Goal: Obtain resource: Obtain resource

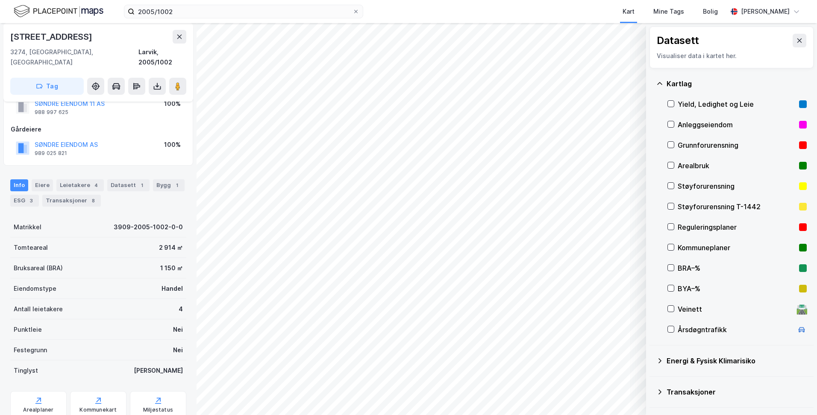
scroll to position [50, 0]
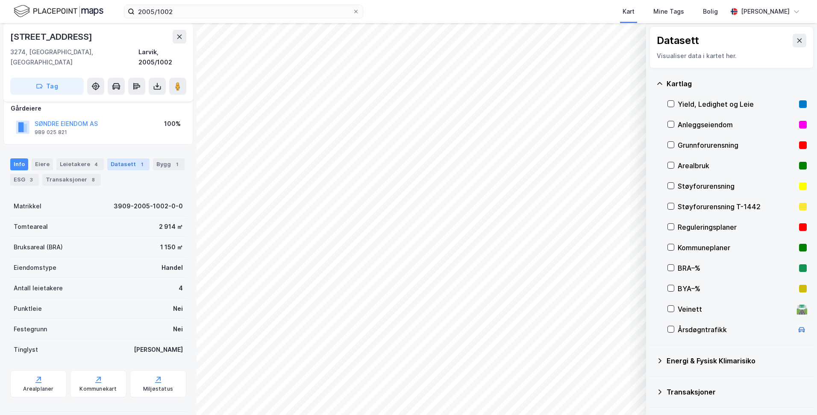
click at [109, 159] on div "Datasett 1" at bounding box center [128, 165] width 42 height 12
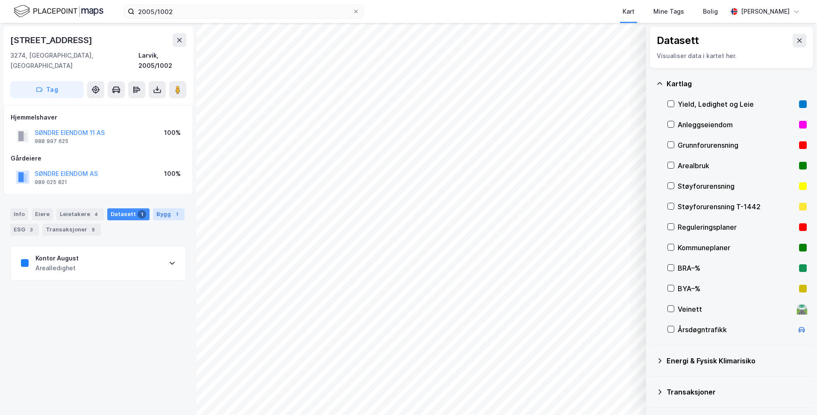
click at [153, 209] on div "Bygg 1" at bounding box center [169, 215] width 32 height 12
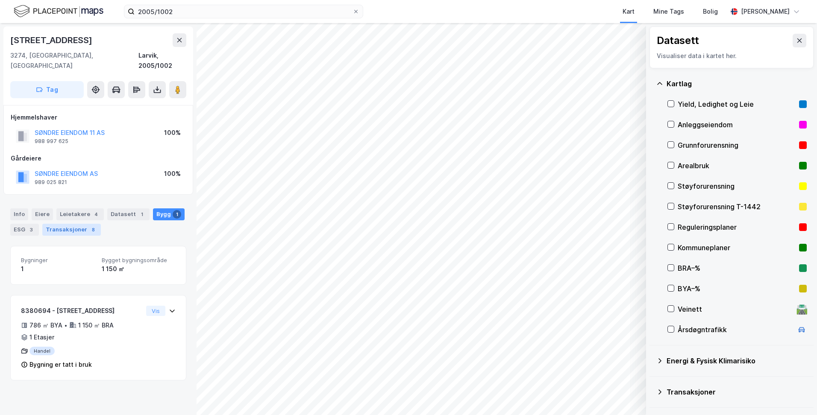
click at [79, 224] on div "Transaksjoner 8" at bounding box center [71, 230] width 59 height 12
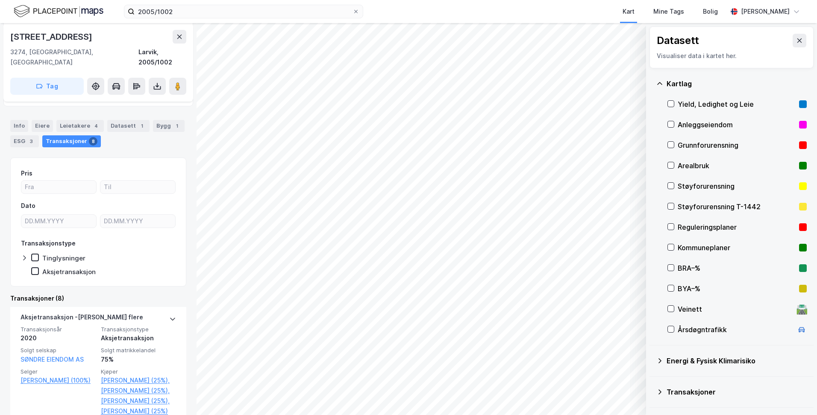
scroll to position [85, 0]
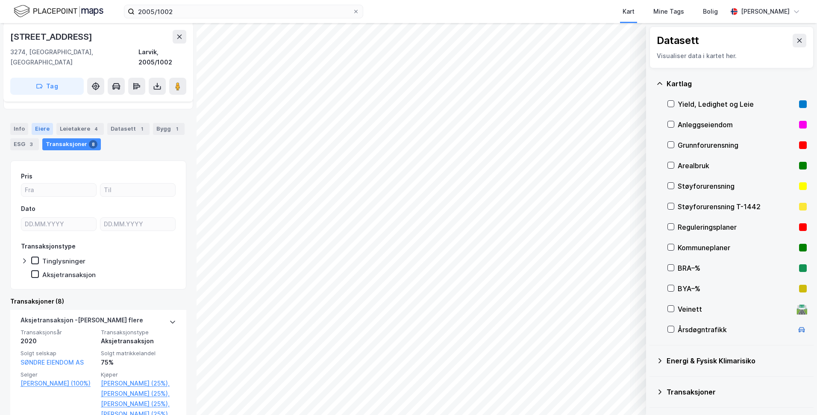
click at [38, 123] on div "Eiere" at bounding box center [42, 129] width 21 height 12
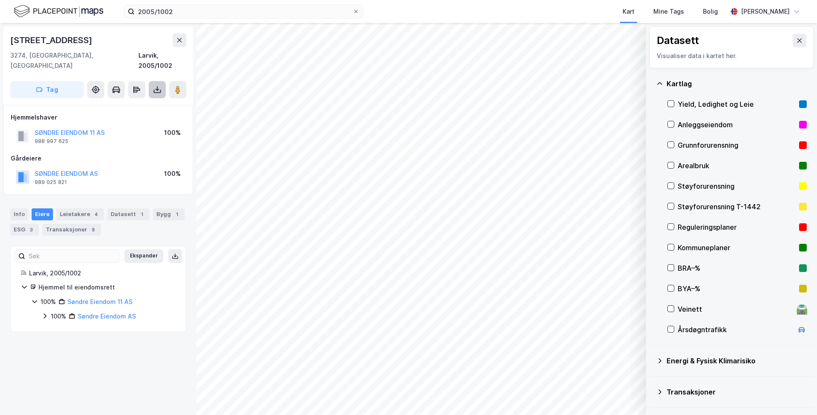
click at [155, 85] on icon at bounding box center [157, 89] width 9 height 9
click at [126, 114] on div "Last ned matrikkelrapport" at bounding box center [120, 121] width 91 height 14
click at [18, 209] on div "Info" at bounding box center [19, 215] width 18 height 12
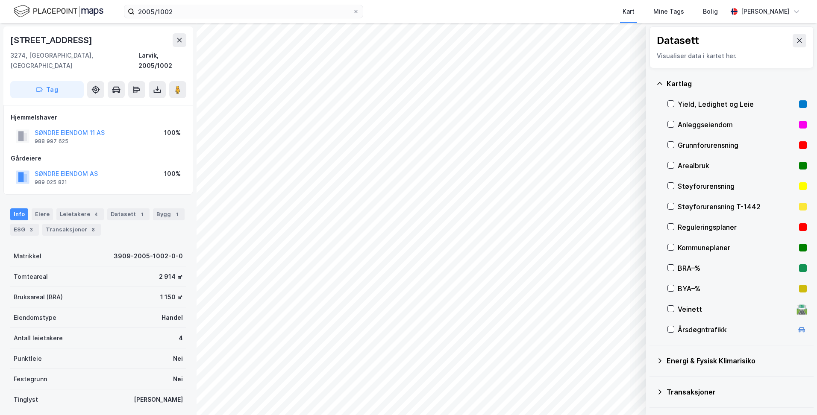
scroll to position [43, 0]
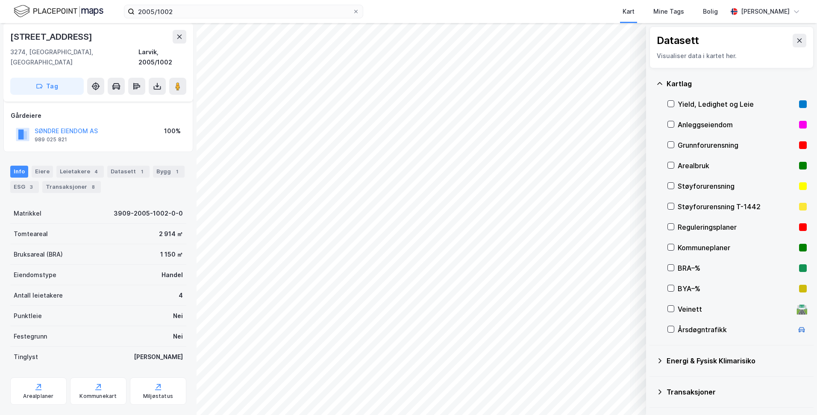
click at [139, 265] on div "Eiendomstype Handel" at bounding box center [98, 275] width 176 height 21
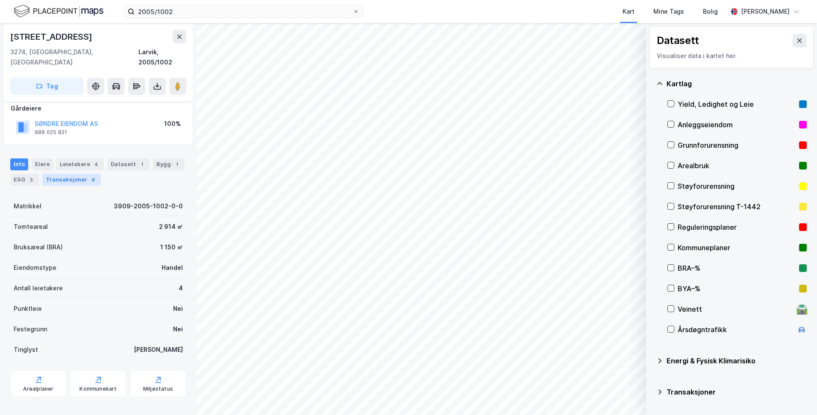
click at [65, 174] on div "Transaksjoner 8" at bounding box center [71, 180] width 59 height 12
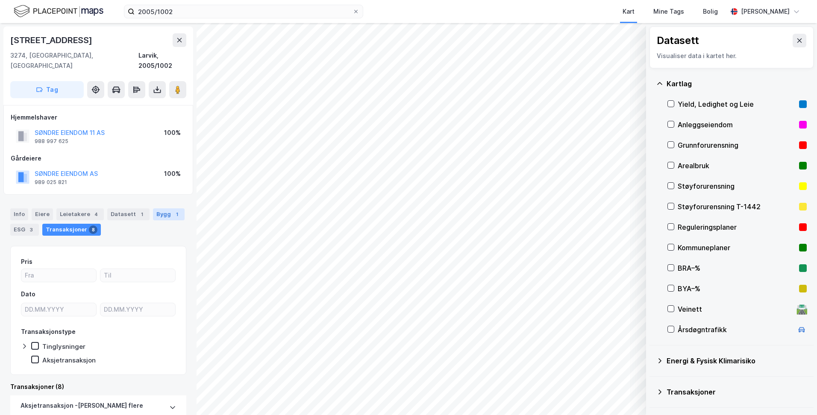
click at [158, 209] on div "Bygg 1" at bounding box center [169, 215] width 32 height 12
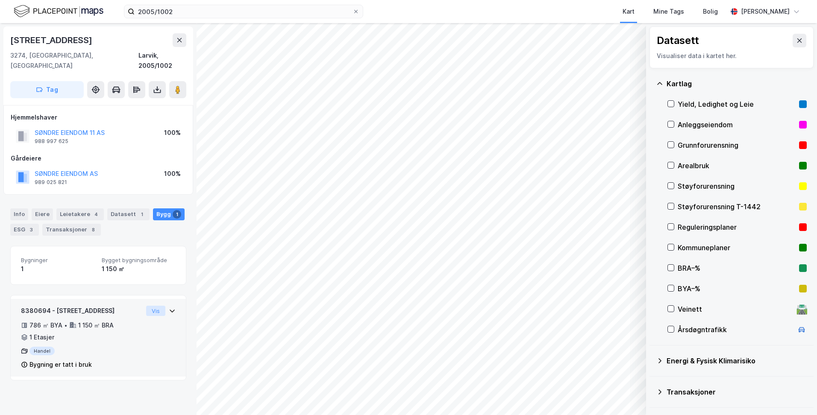
click at [154, 306] on button "Vis" at bounding box center [155, 311] width 19 height 10
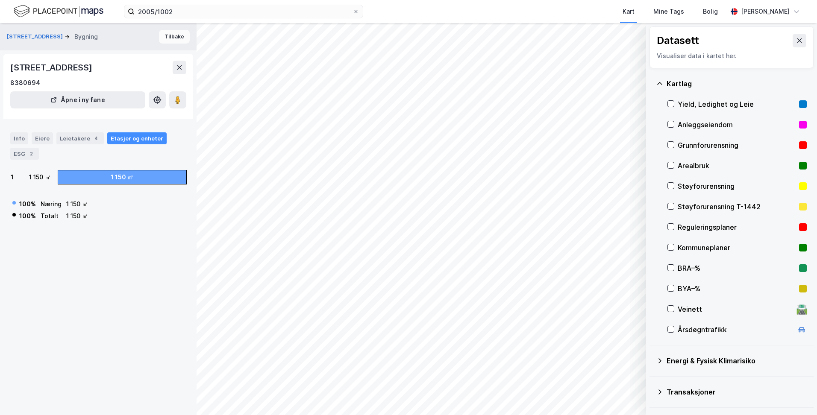
click at [169, 38] on button "Tilbake" at bounding box center [174, 37] width 31 height 14
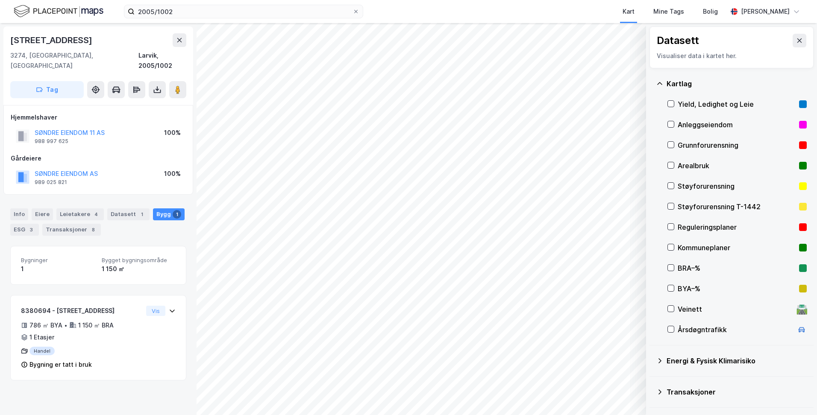
click at [123, 211] on div "Info Eiere Leietakere 4 Datasett 1 Bygg 1 ESG 3 Transaksjoner 8" at bounding box center [98, 222] width 176 height 27
click at [126, 209] on div "Datasett 1" at bounding box center [128, 215] width 42 height 12
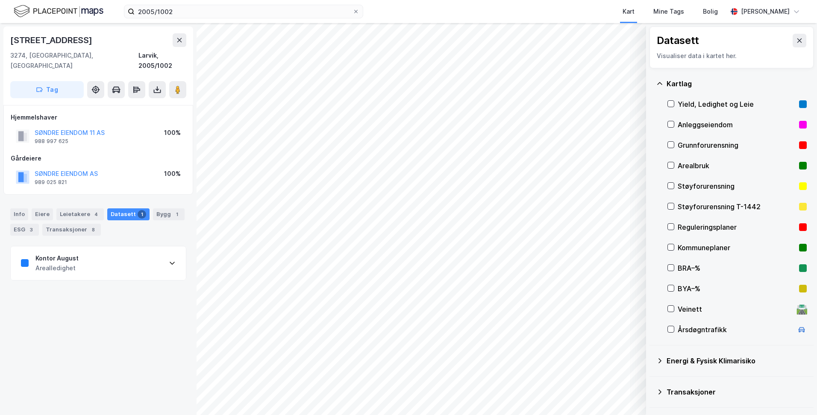
click at [113, 248] on div "Kontor August Arealledighet" at bounding box center [98, 264] width 175 height 34
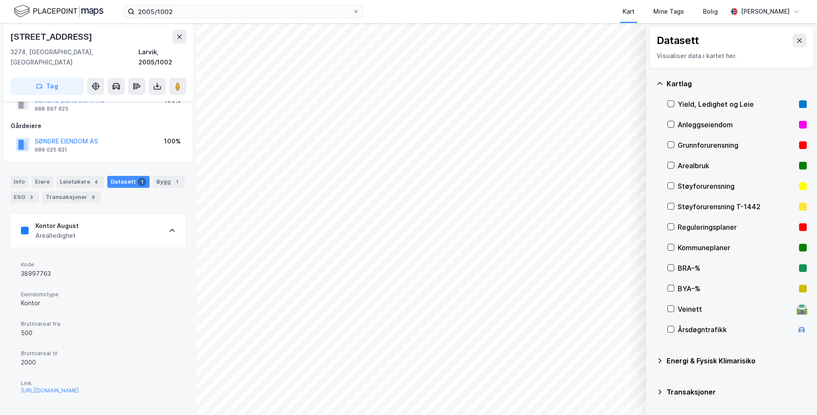
click at [170, 229] on icon at bounding box center [172, 230] width 5 height 3
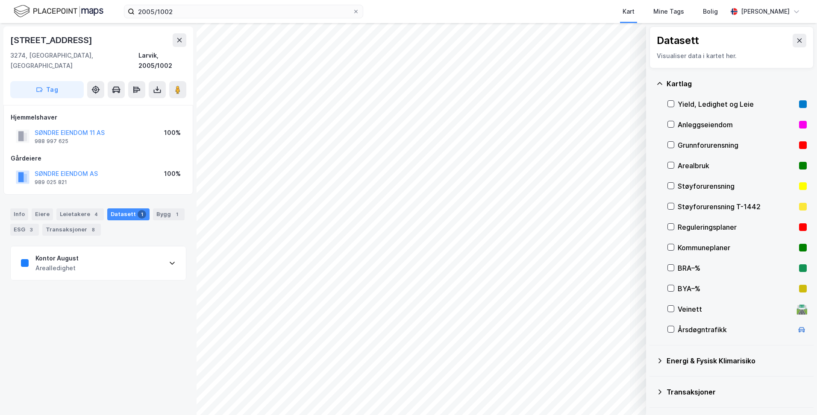
scroll to position [0, 0]
click at [123, 247] on div "Kontor August Arealledighet" at bounding box center [98, 264] width 175 height 34
click at [693, 230] on div "Reguleringsplaner" at bounding box center [737, 227] width 118 height 10
